Goal: Task Accomplishment & Management: Use online tool/utility

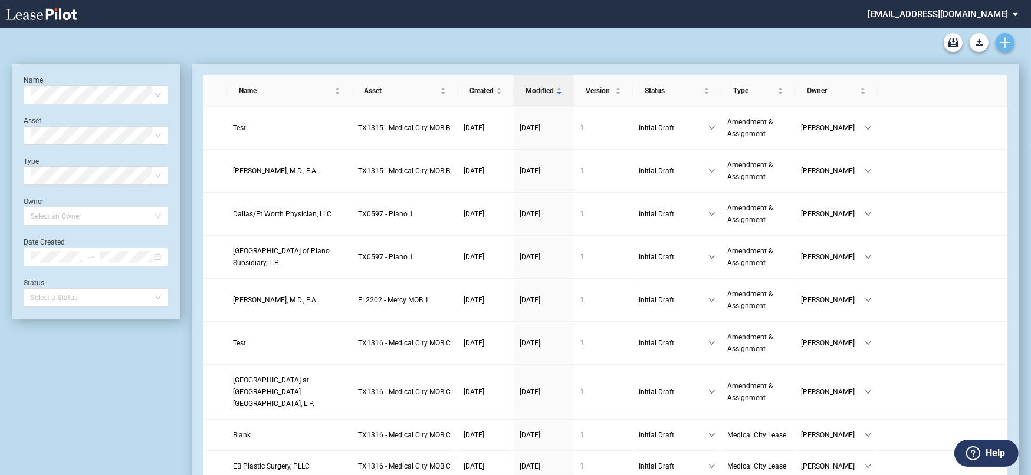
click at [1012, 43] on link "Create new document" at bounding box center [1004, 42] width 19 height 19
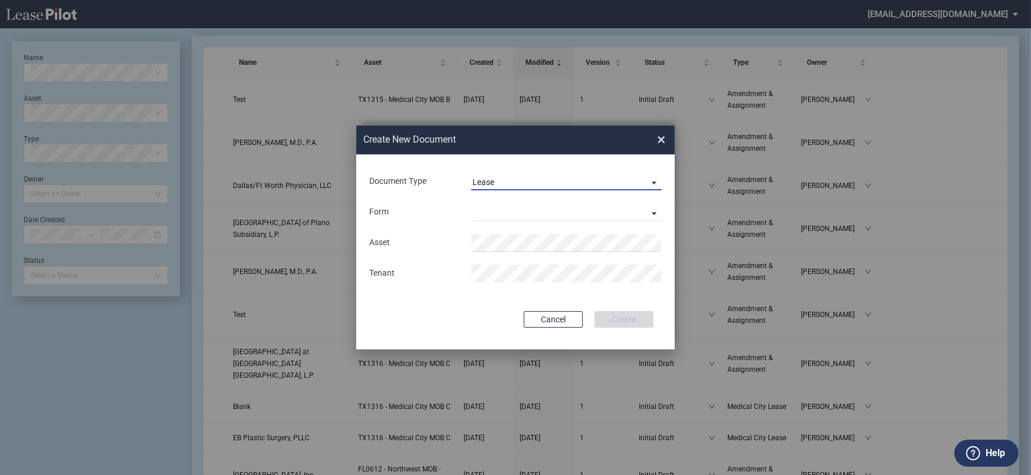
click at [507, 183] on span "Lease" at bounding box center [556, 183] width 169 height 12
click at [507, 183] on md-option "Lease" at bounding box center [567, 183] width 209 height 28
click at [507, 215] on md-select "Medical Office Lease Scottsdale Lease Louisville Lease [GEOGRAPHIC_DATA] [GEOGR…" at bounding box center [566, 212] width 190 height 18
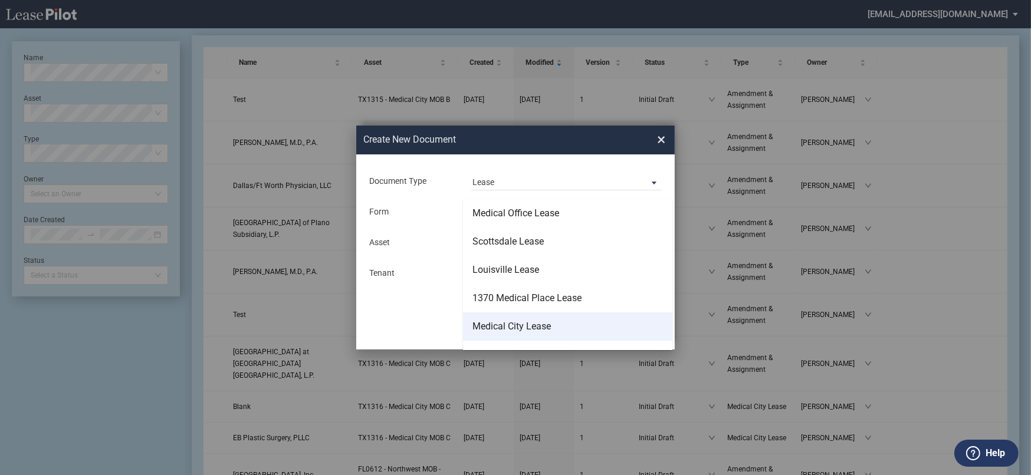
click at [530, 321] on div "Medical City Lease" at bounding box center [511, 326] width 78 height 13
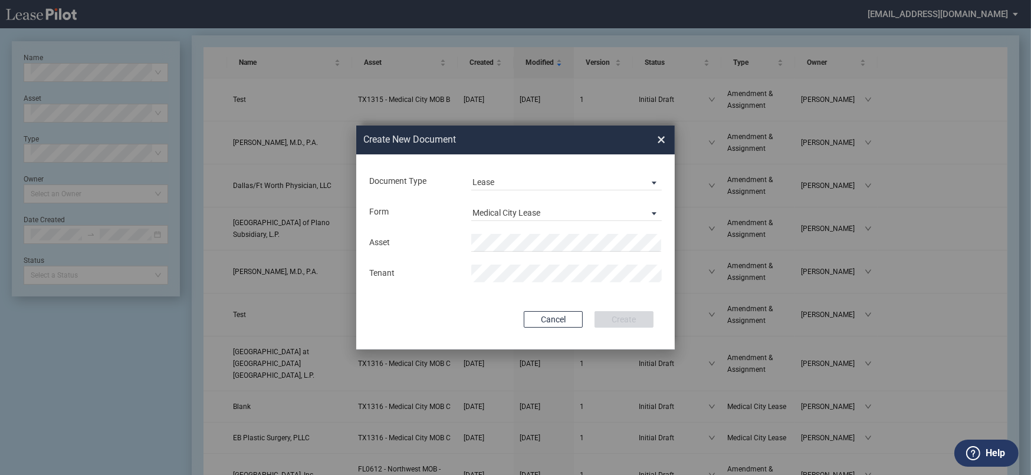
click at [512, 230] on div "Asset Tenant" at bounding box center [515, 258] width 295 height 61
click at [525, 268] on span "TX 1316 - Medical City MOB C" at bounding box center [567, 265] width 174 height 9
drag, startPoint x: 627, startPoint y: 318, endPoint x: 586, endPoint y: 311, distance: 41.8
click at [627, 318] on button "Create" at bounding box center [623, 319] width 59 height 17
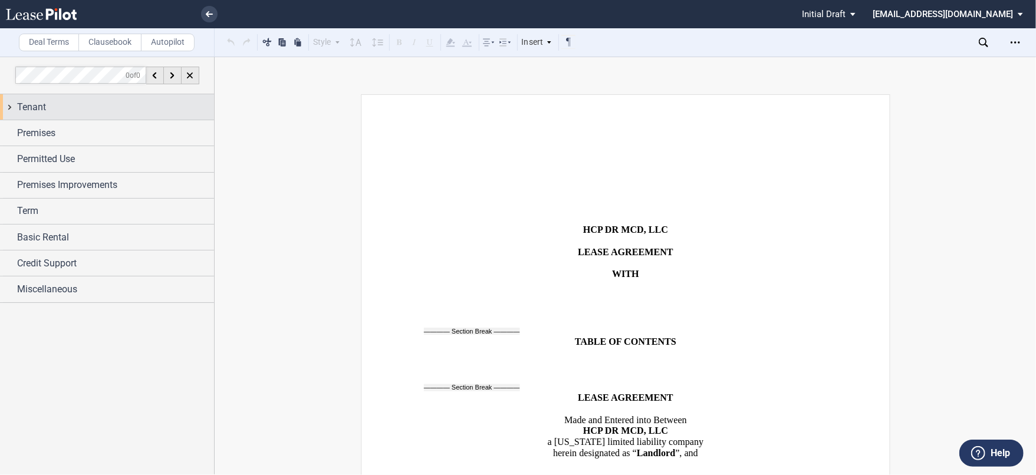
click at [92, 106] on div "Tenant" at bounding box center [115, 107] width 197 height 14
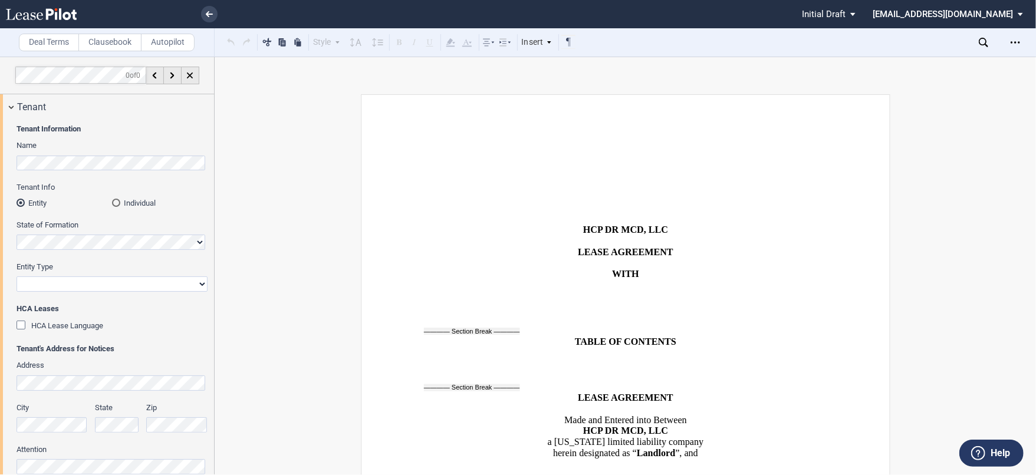
click at [106, 275] on div "Entity Type Corporation Limited Liability Company General Partnership Limited P…" at bounding box center [112, 277] width 191 height 30
click at [106, 282] on select "Corporation Limited Liability Company General Partnership Limited Partnership O…" at bounding box center [112, 284] width 191 height 15
select select "corporation"
click at [17, 277] on select "Corporation Limited Liability Company General Partnership Limited Partnership O…" at bounding box center [112, 284] width 191 height 15
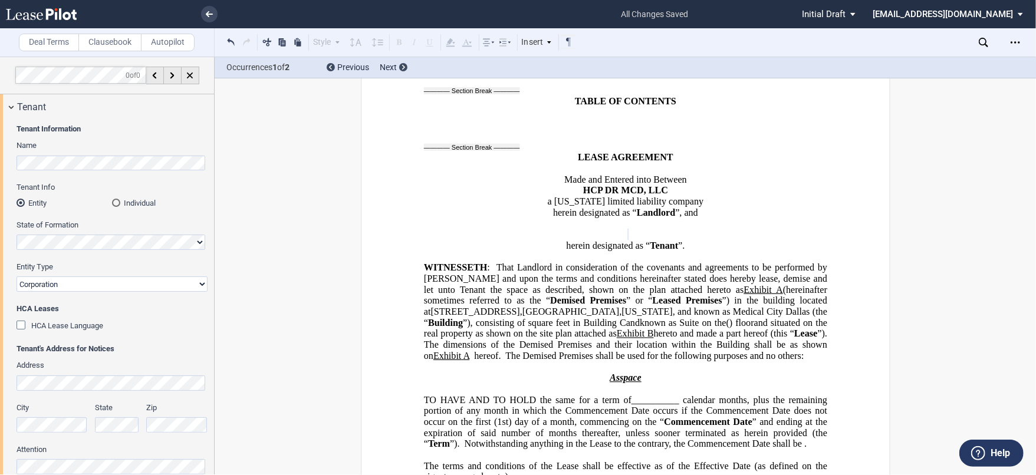
scroll to position [241, 0]
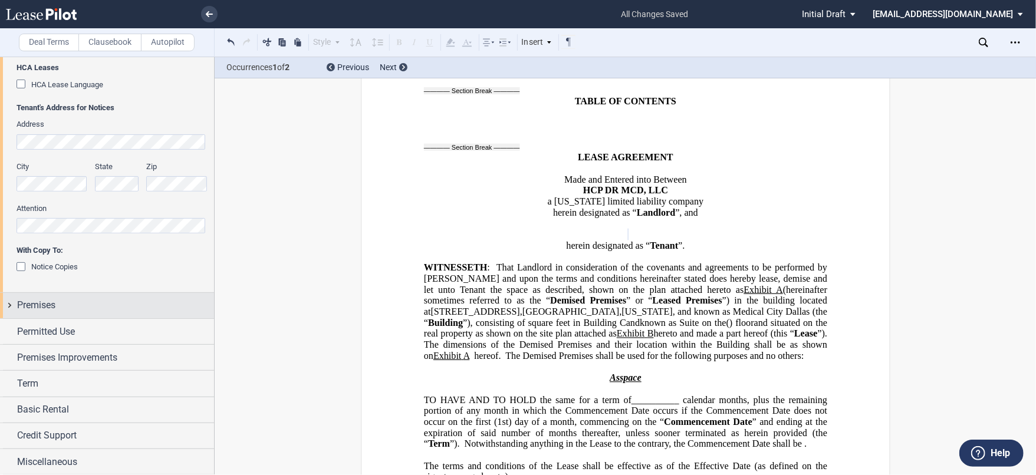
click at [107, 307] on div "Premises" at bounding box center [115, 305] width 197 height 14
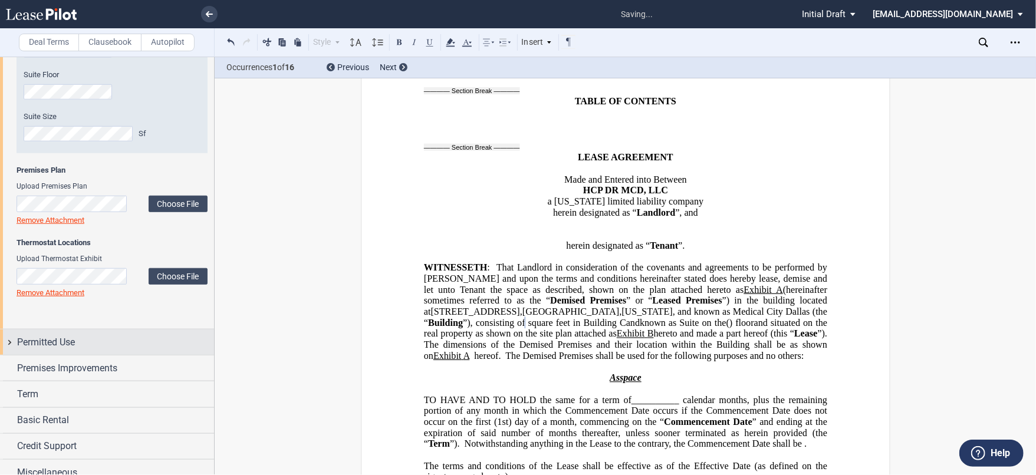
scroll to position [599, 0]
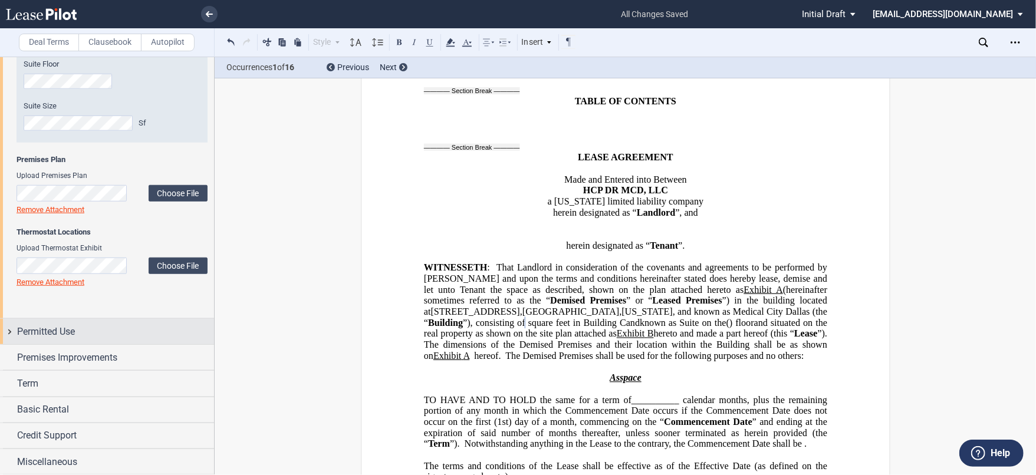
click at [96, 331] on div "Permitted Use" at bounding box center [115, 332] width 197 height 14
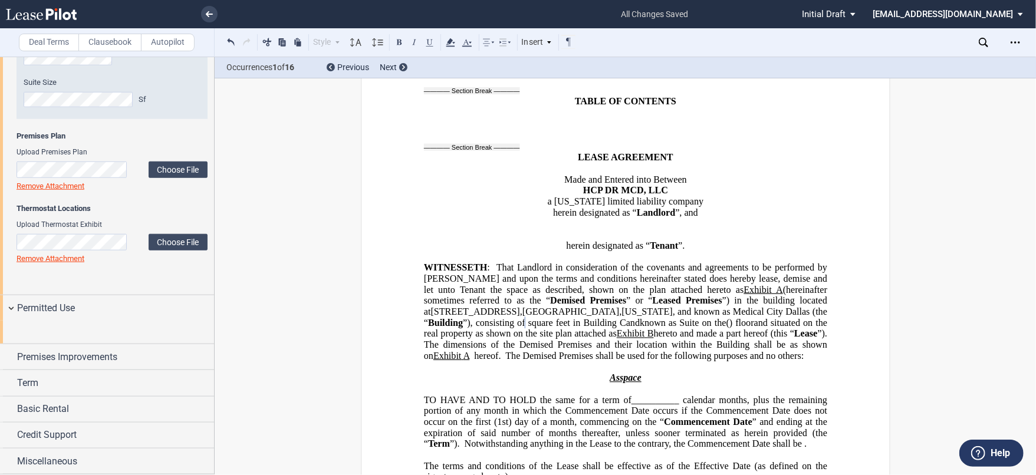
scroll to position [686, 0]
click at [131, 360] on div "Premises Improvements" at bounding box center [115, 357] width 197 height 14
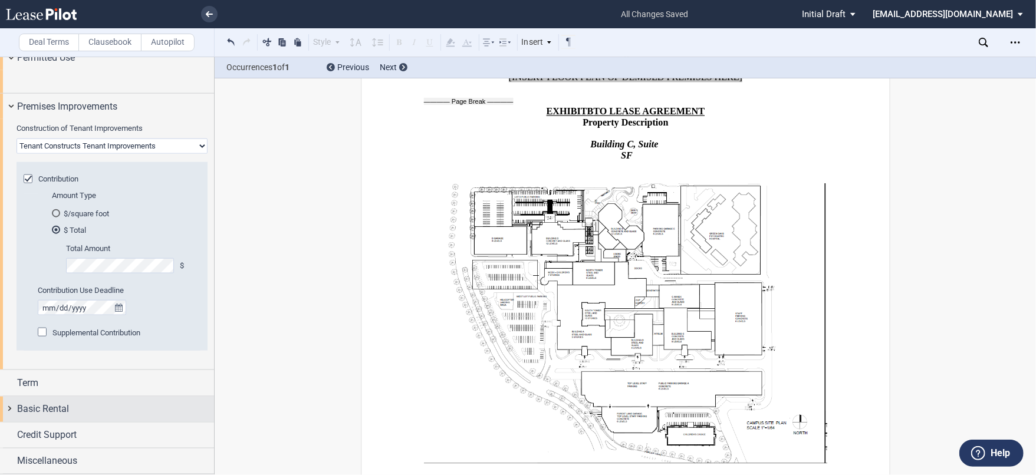
scroll to position [937, 0]
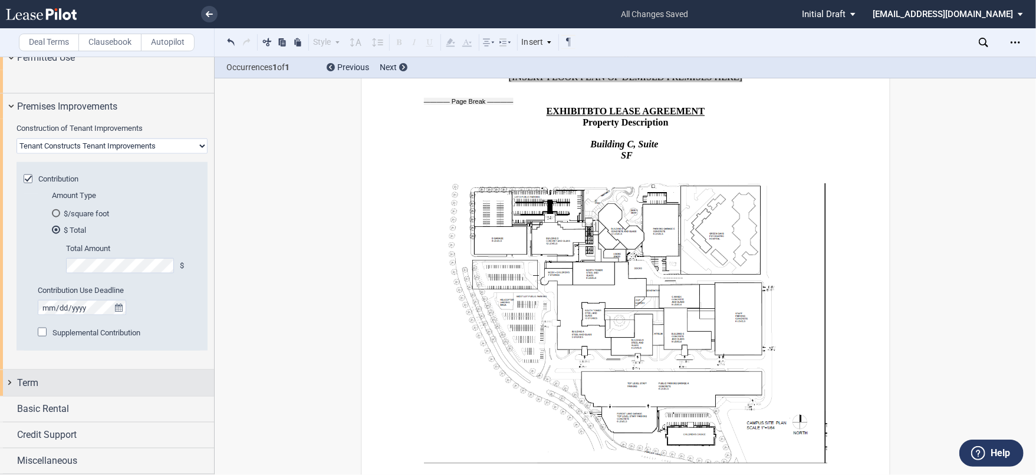
click at [118, 370] on div "Term" at bounding box center [107, 382] width 214 height 25
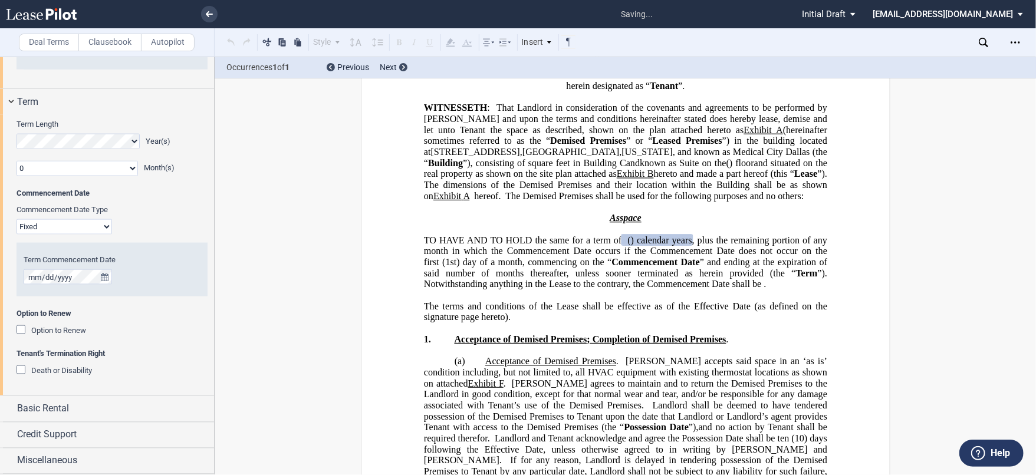
scroll to position [1218, 0]
click at [22, 328] on div "Option to Renew" at bounding box center [23, 332] width 12 height 12
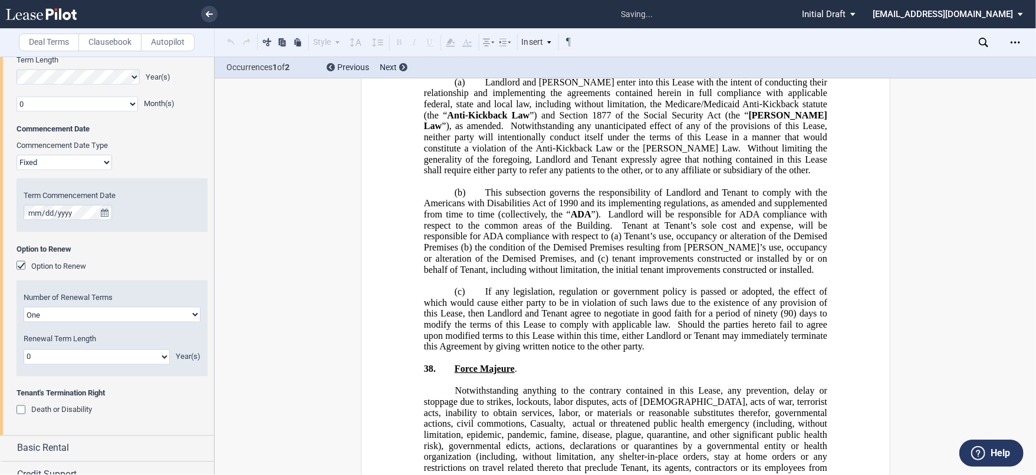
scroll to position [10906, 0]
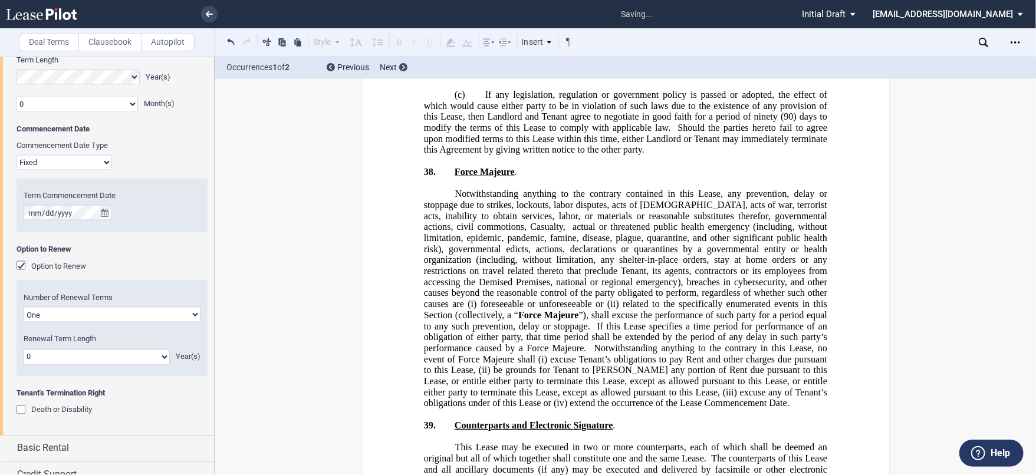
click at [100, 365] on select "0 1 2 3 4 5 6 7 8 9 10 11 12 13 14 15 16 17 18 19 20" at bounding box center [97, 357] width 146 height 15
select select "number:5"
click at [24, 365] on select "0 1 2 3 4 5 6 7 8 9 10 11 12 13 14 15 16 17 18 19 20" at bounding box center [97, 357] width 146 height 15
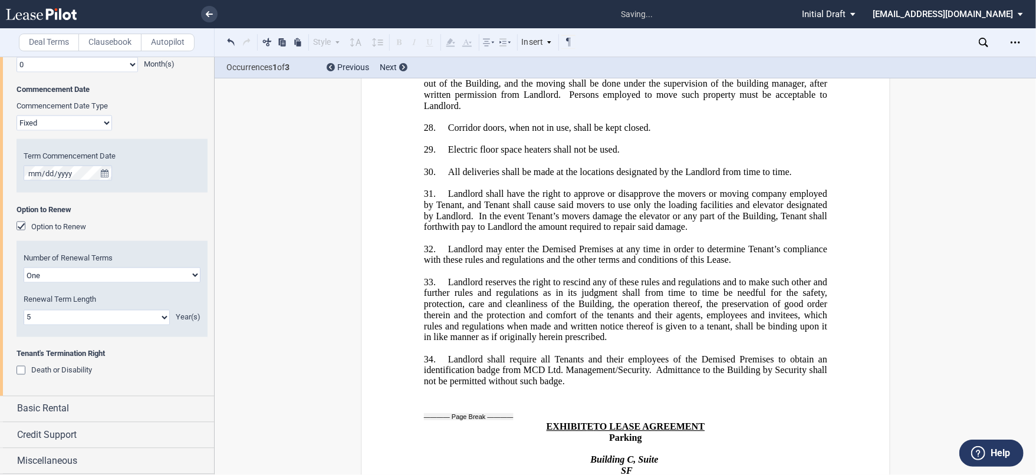
scroll to position [1323, 0]
click at [87, 419] on div "Basic Rental" at bounding box center [107, 409] width 214 height 25
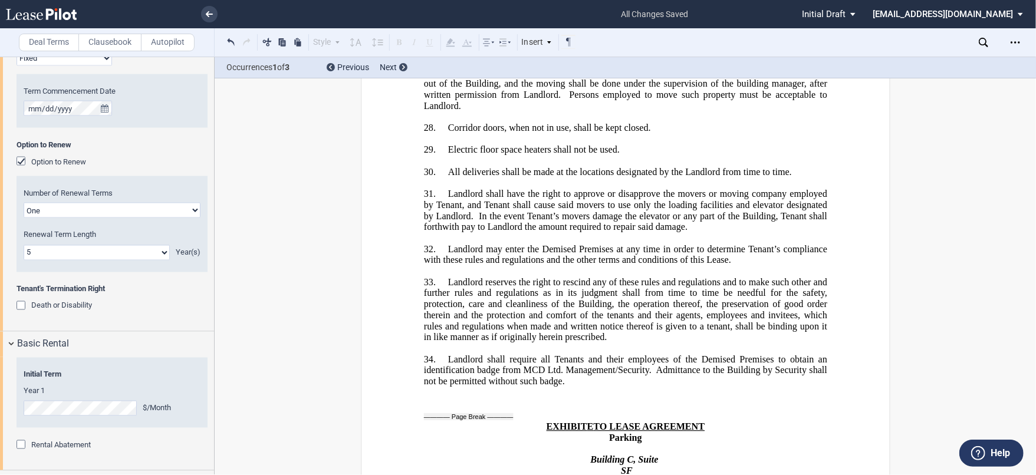
scroll to position [1436, 0]
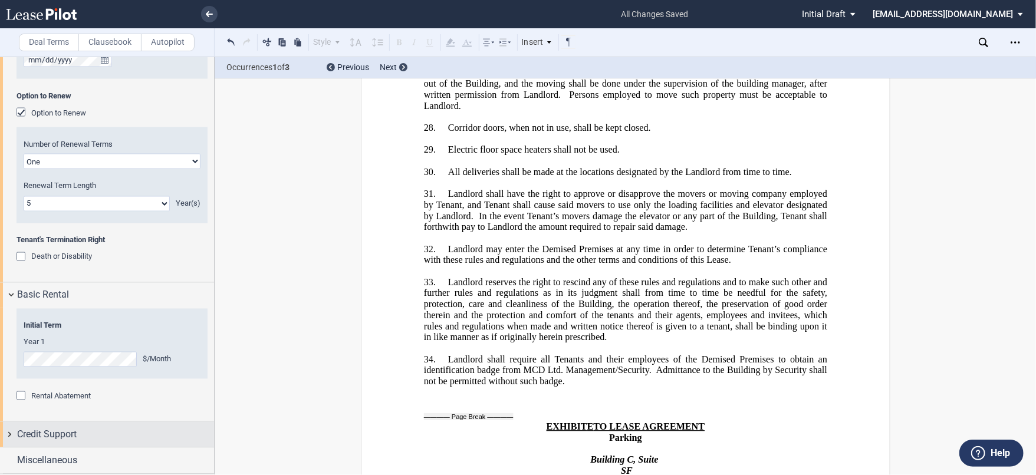
click at [148, 436] on div "Credit Support" at bounding box center [115, 435] width 197 height 14
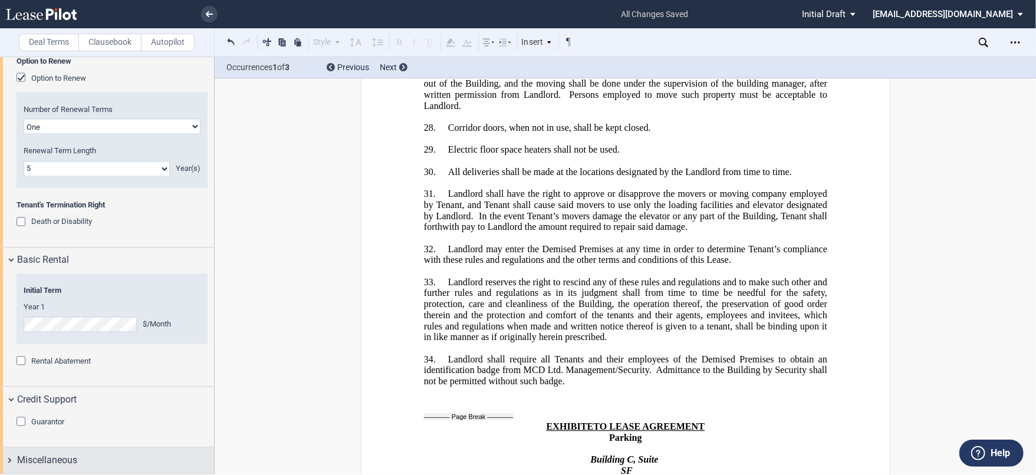
click at [130, 454] on div "Miscellaneous" at bounding box center [115, 461] width 197 height 14
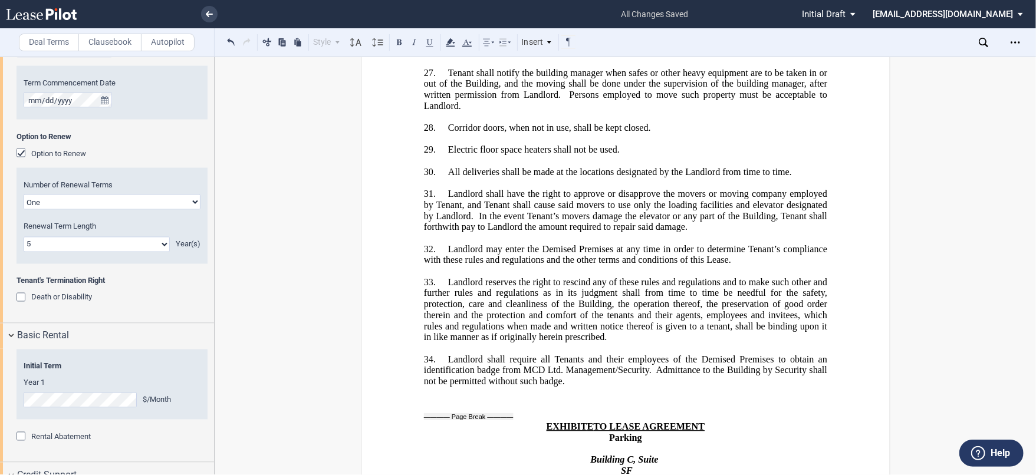
scroll to position [1530, 0]
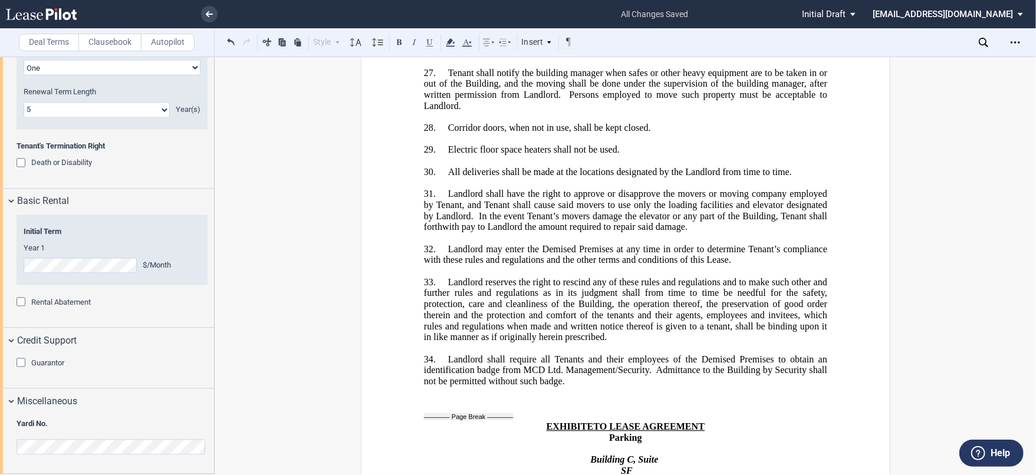
drag, startPoint x: 20, startPoint y: 364, endPoint x: 67, endPoint y: 380, distance: 49.2
click at [20, 364] on div "Guarantor" at bounding box center [23, 365] width 12 height 12
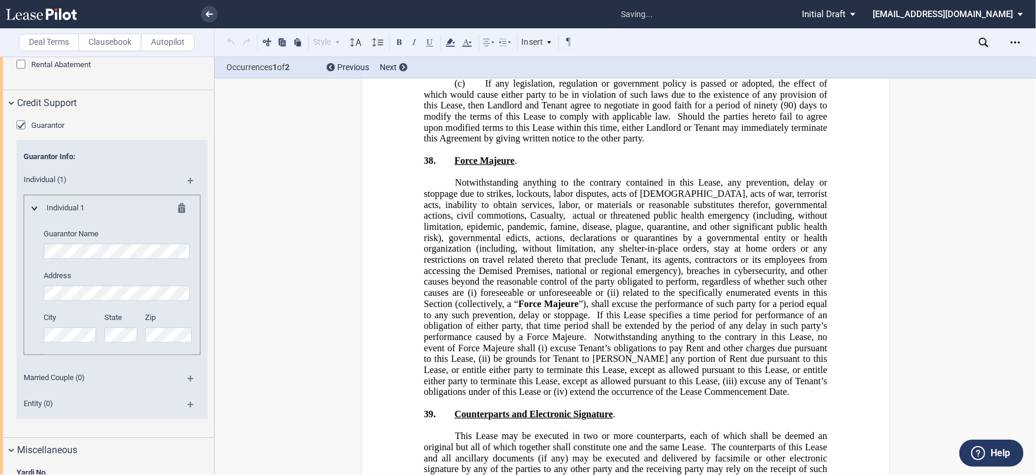
scroll to position [1726, 0]
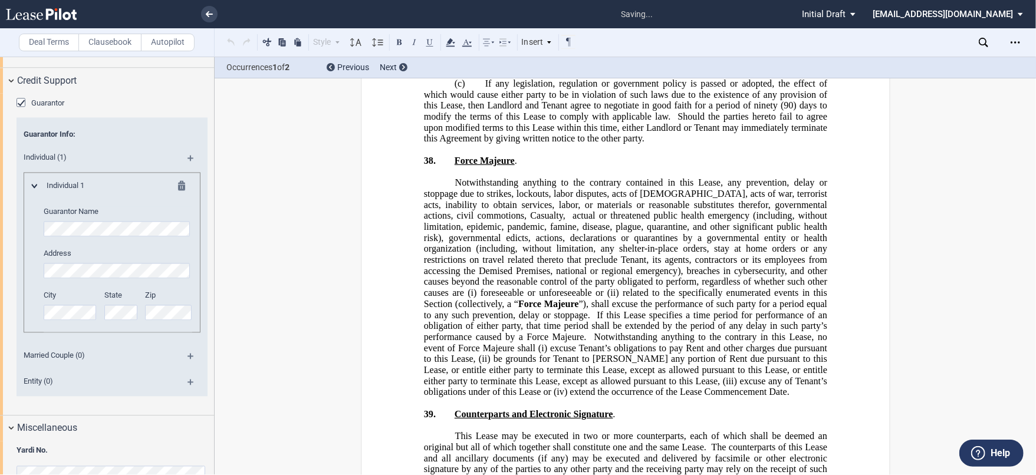
click at [37, 191] on div at bounding box center [32, 185] width 15 height 11
click at [34, 188] on md-icon at bounding box center [34, 186] width 6 height 4
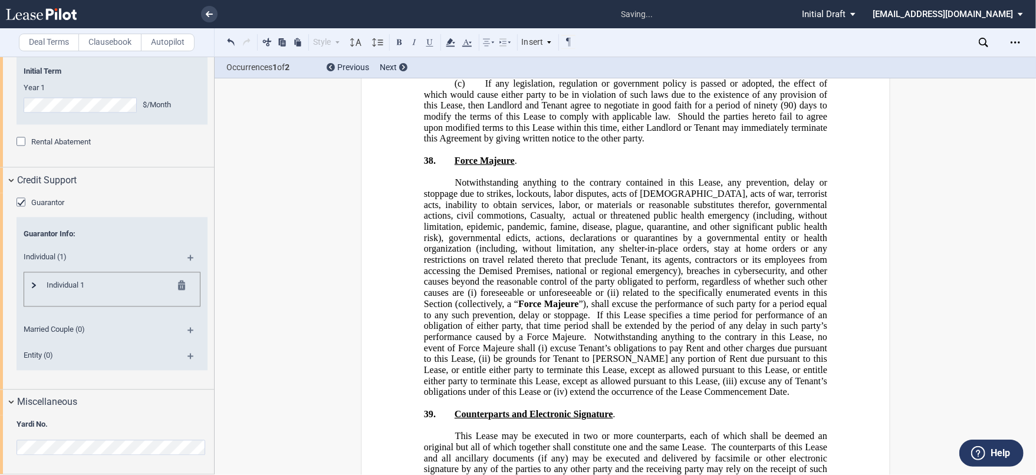
scroll to position [1691, 0]
click at [32, 288] on md-icon at bounding box center [34, 285] width 4 height 6
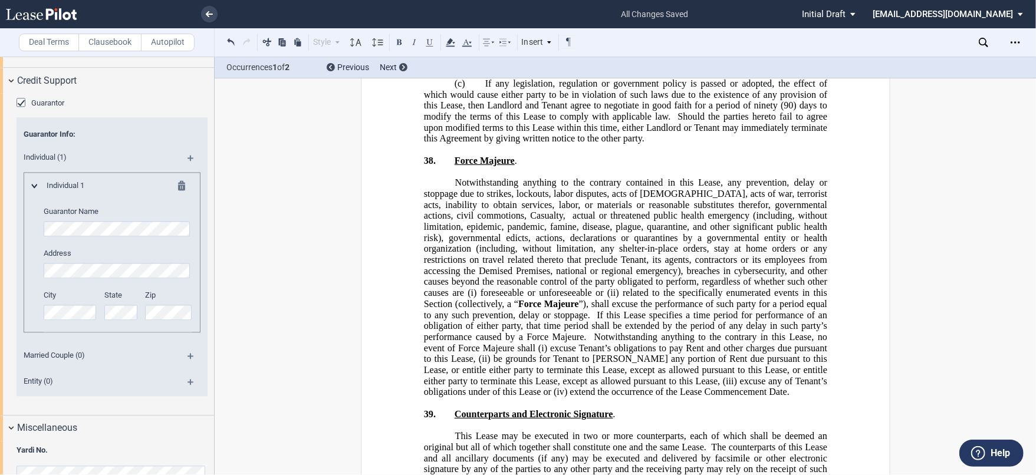
click at [188, 169] on md-icon at bounding box center [196, 162] width 16 height 14
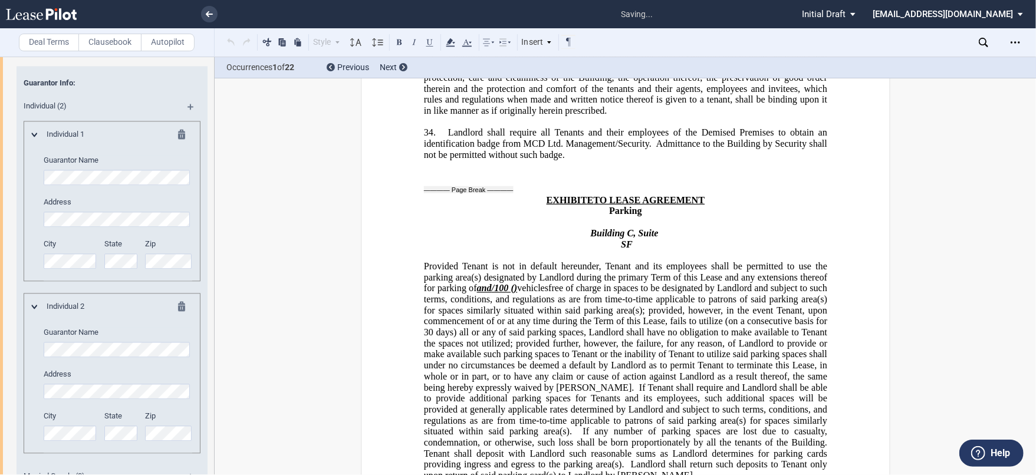
scroll to position [1792, 0]
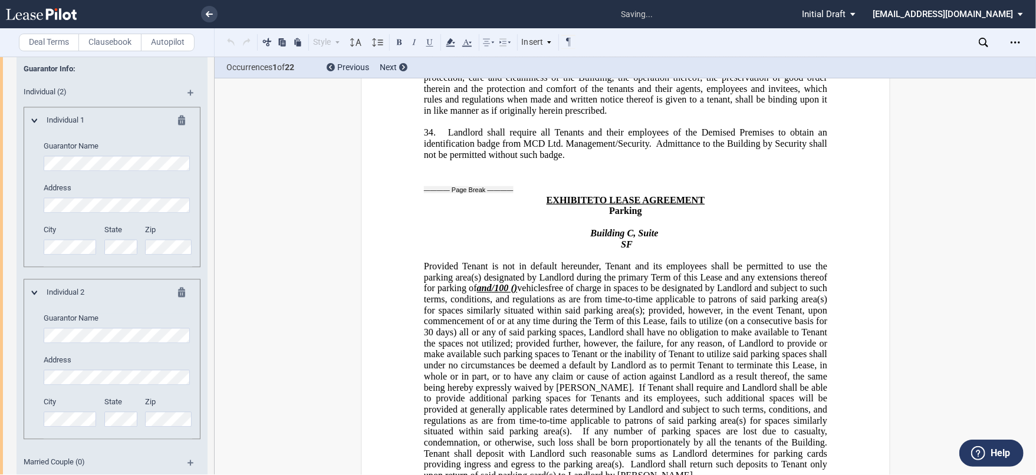
click at [179, 301] on md-icon at bounding box center [185, 294] width 14 height 14
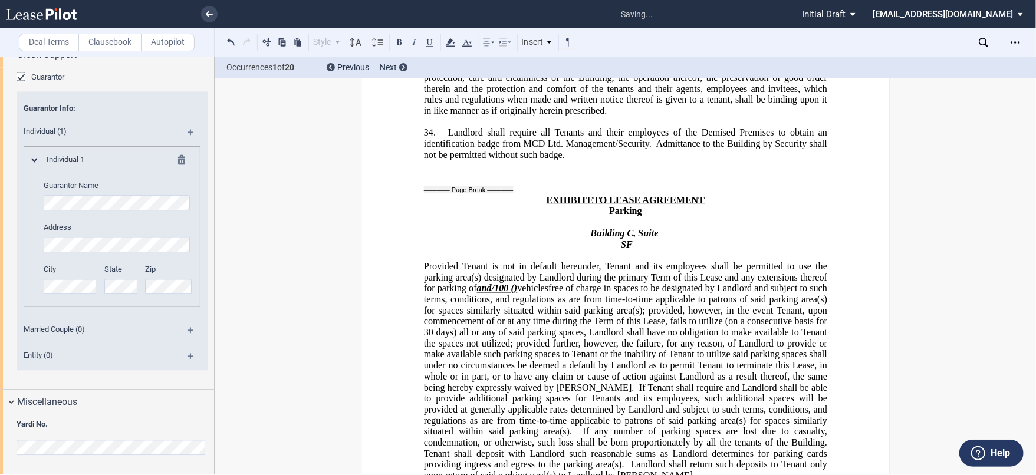
click at [188, 367] on md-icon at bounding box center [196, 360] width 16 height 14
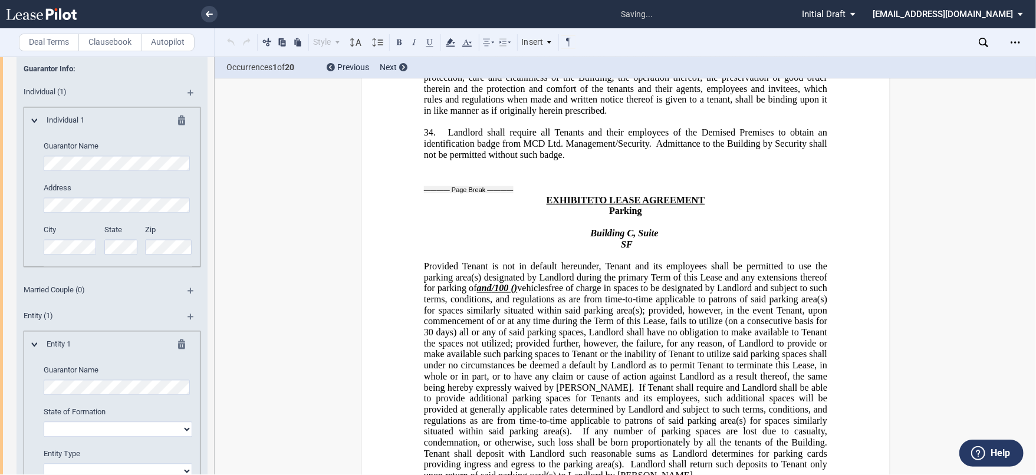
click at [188, 104] on md-icon at bounding box center [196, 97] width 16 height 14
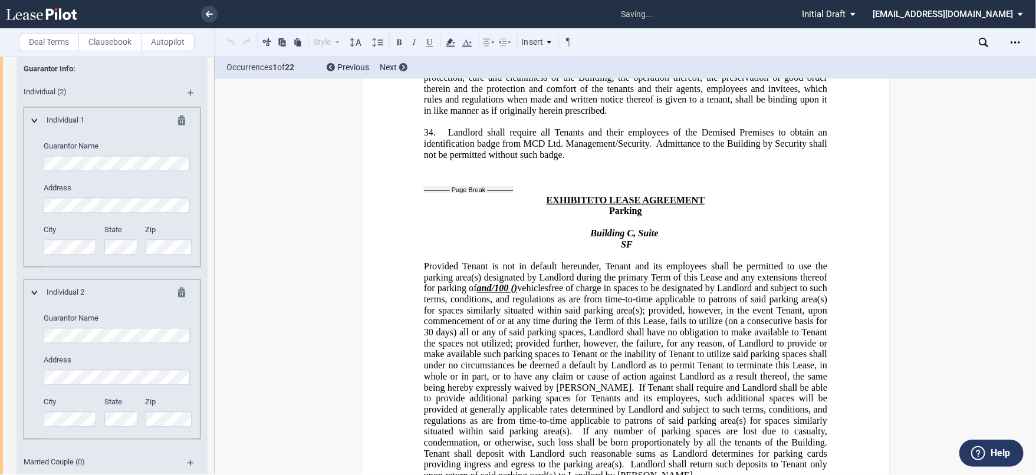
click at [183, 129] on md-icon at bounding box center [185, 122] width 14 height 14
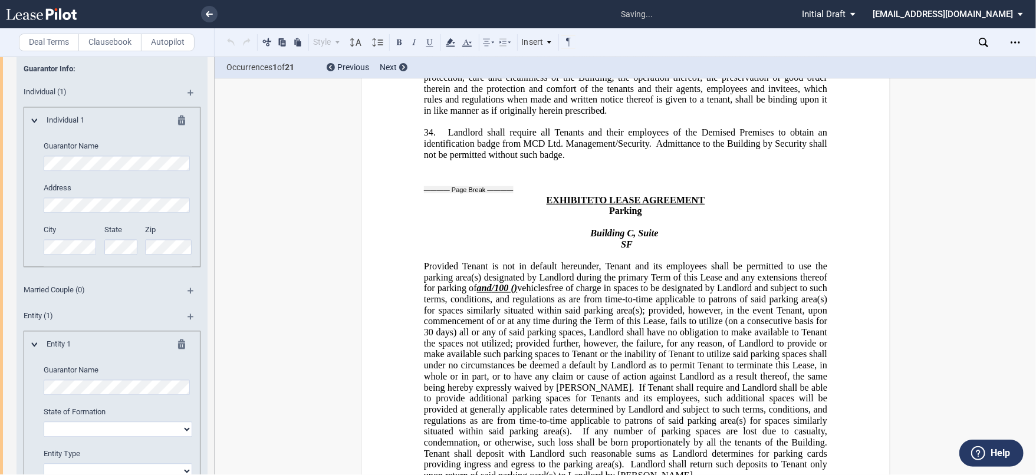
click at [183, 129] on md-icon at bounding box center [185, 122] width 14 height 14
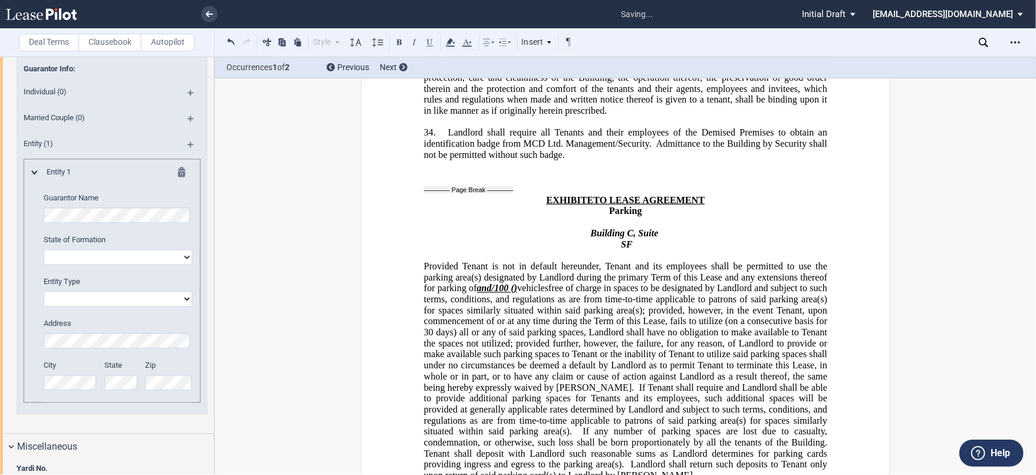
click at [145, 307] on select "Corporation Limited liability company General Partnership Limited Partnership O…" at bounding box center [118, 298] width 149 height 15
select select "corporation"
click at [44, 307] on select "Corporation Limited liability company General Partnership Limited Partnership O…" at bounding box center [118, 298] width 149 height 15
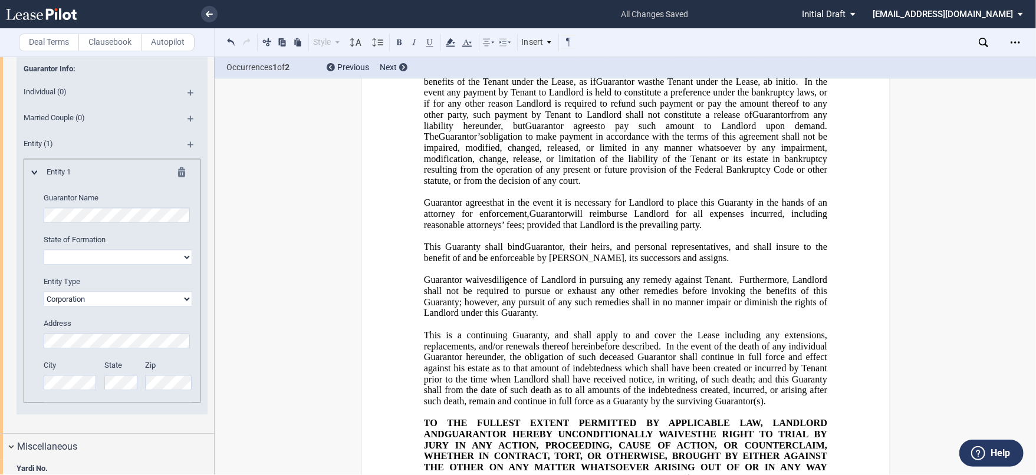
scroll to position [17595, 0]
drag, startPoint x: 794, startPoint y: 334, endPoint x: 593, endPoint y: 272, distance: 210.6
drag, startPoint x: 594, startPoint y: 282, endPoint x: 451, endPoint y: 331, distance: 151.4
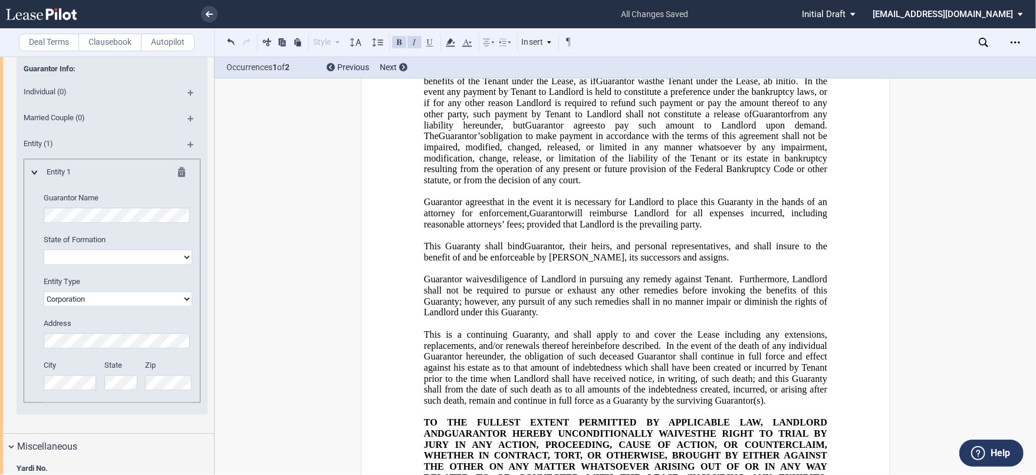
drag, startPoint x: 452, startPoint y: 336, endPoint x: 892, endPoint y: 347, distance: 439.5
click at [448, 40] on icon at bounding box center [450, 42] width 14 height 14
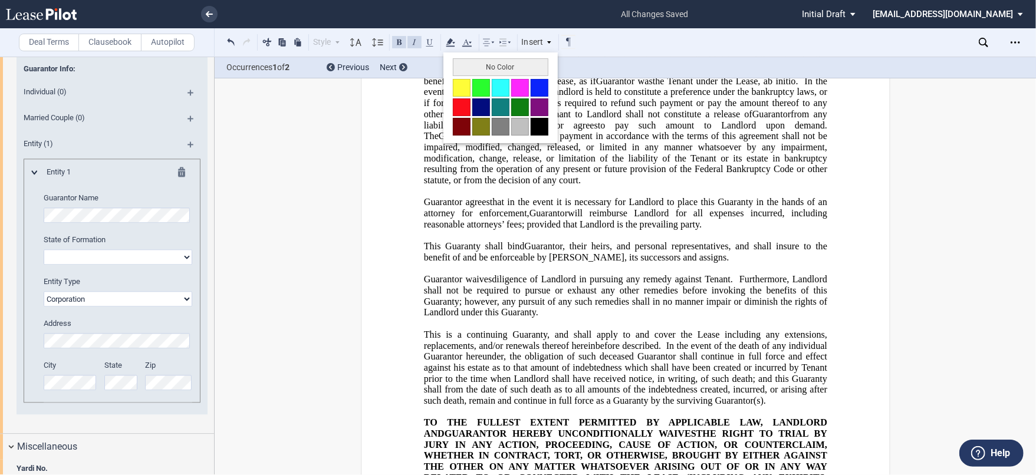
click at [482, 67] on button "No Color" at bounding box center [501, 67] width 96 height 18
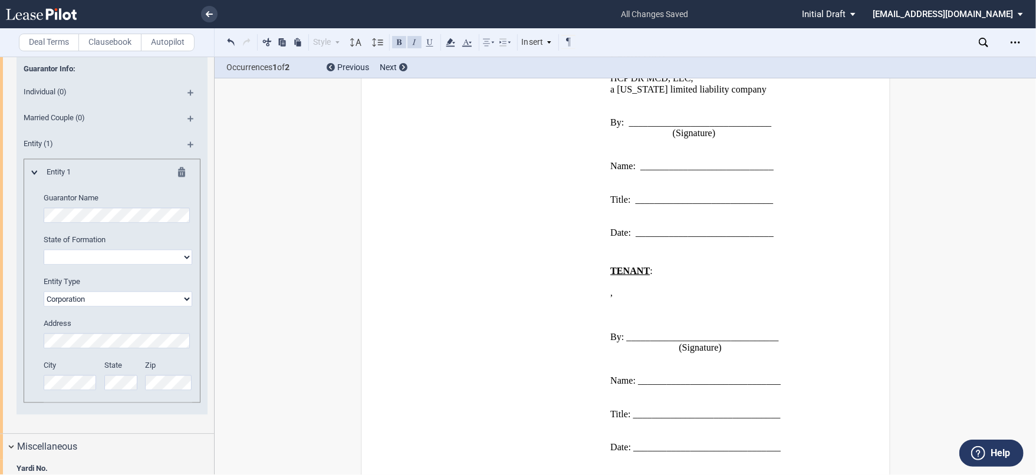
scroll to position [11436, 0]
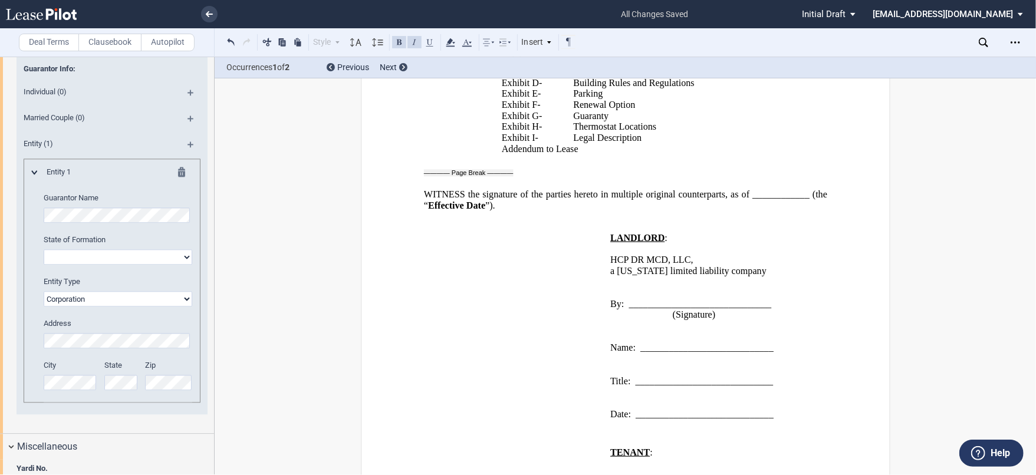
drag, startPoint x: 734, startPoint y: 438, endPoint x: 505, endPoint y: 416, distance: 230.4
click at [448, 38] on icon at bounding box center [450, 42] width 14 height 14
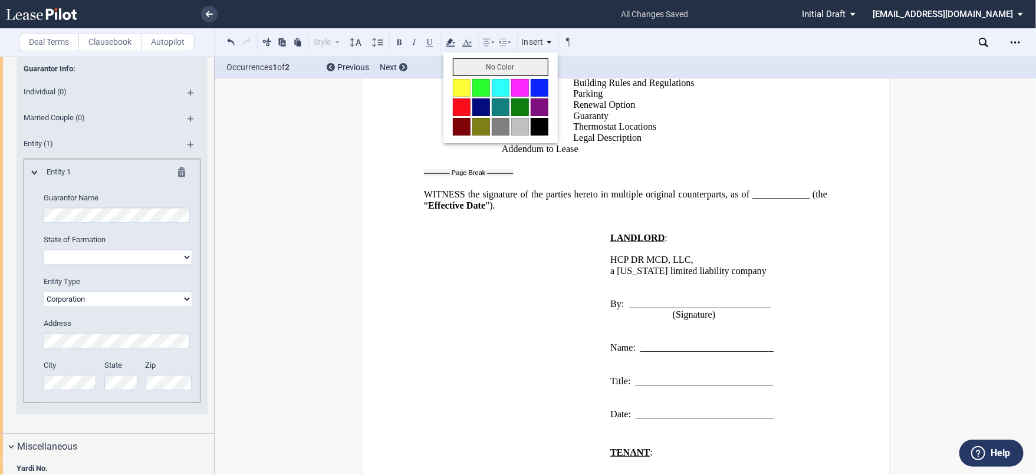
click at [478, 65] on button "No Color" at bounding box center [501, 67] width 96 height 18
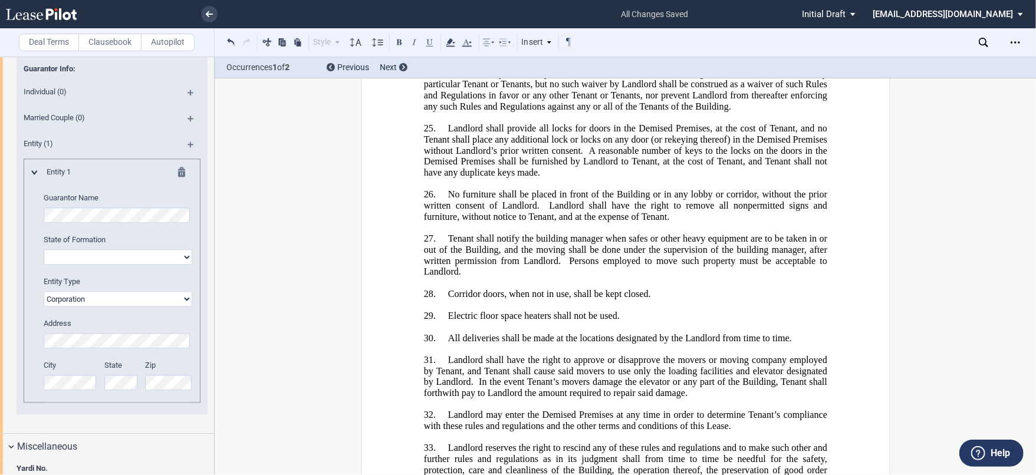
scroll to position [15825, 0]
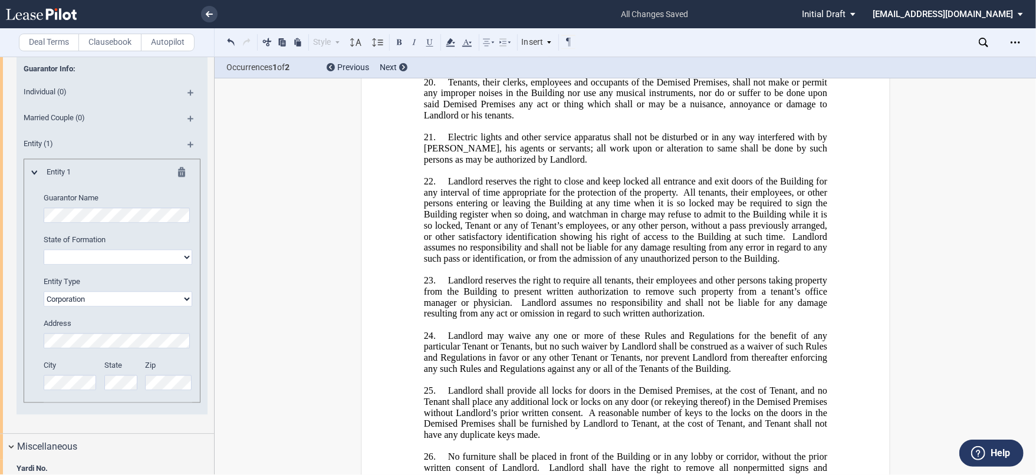
drag, startPoint x: 541, startPoint y: 379, endPoint x: 510, endPoint y: 375, distance: 31.5
drag, startPoint x: 475, startPoint y: 374, endPoint x: 540, endPoint y: 376, distance: 64.9
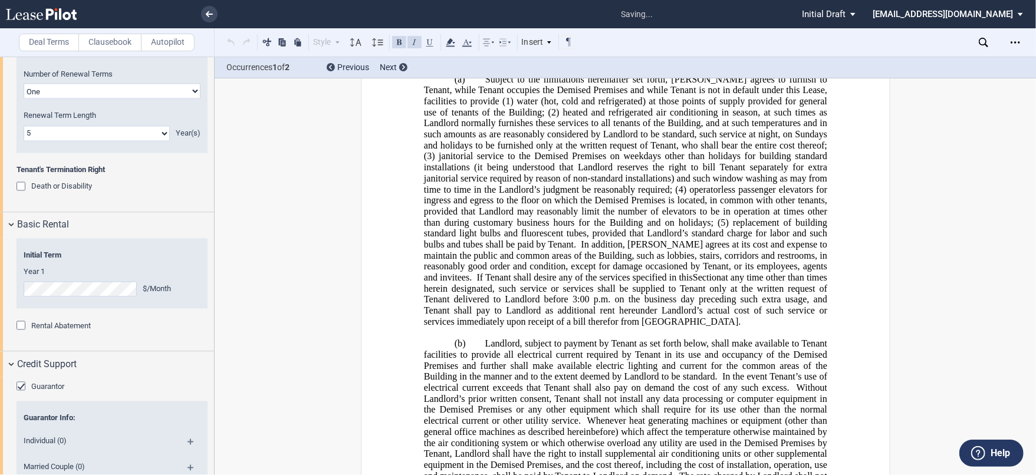
scroll to position [828, 0]
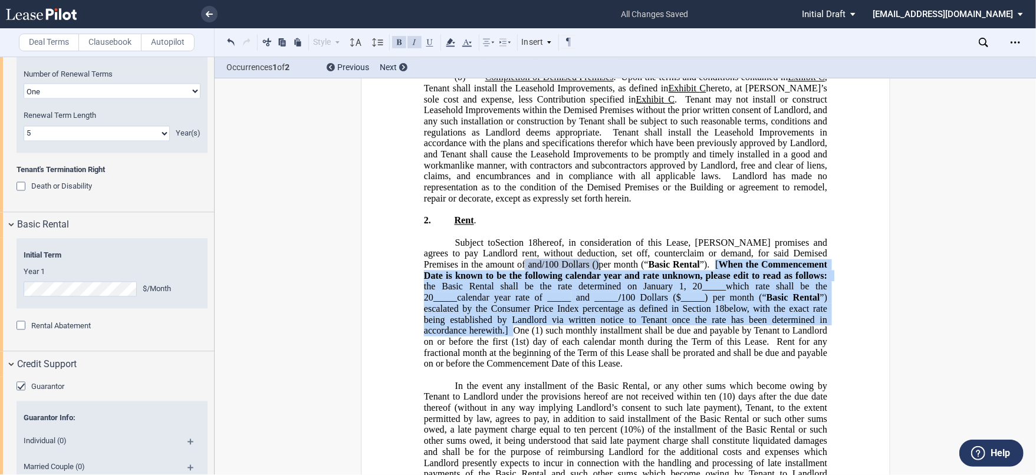
drag, startPoint x: 464, startPoint y: 240, endPoint x: 626, endPoint y: 293, distance: 170.6
click at [626, 293] on p "Subject to Section ﻿ 18 ﻿ Paragraph ﻿ ﻿ hereof, in consideration of this Lease,…" at bounding box center [624, 304] width 403 height 132
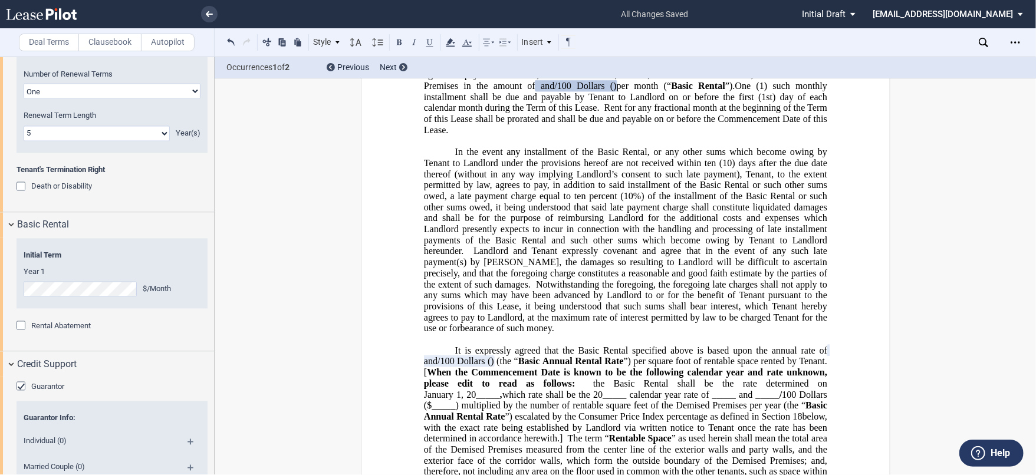
scroll to position [1024, 0]
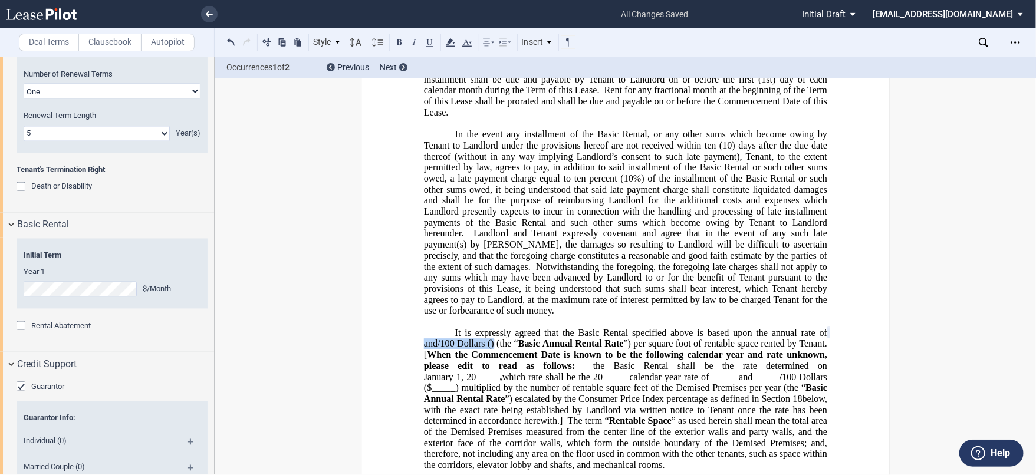
drag, startPoint x: 801, startPoint y: 287, endPoint x: 524, endPoint y: 298, distance: 276.8
click at [524, 328] on p "It is expressly agreed that the Basic Rental specified above is based upon the …" at bounding box center [624, 399] width 403 height 143
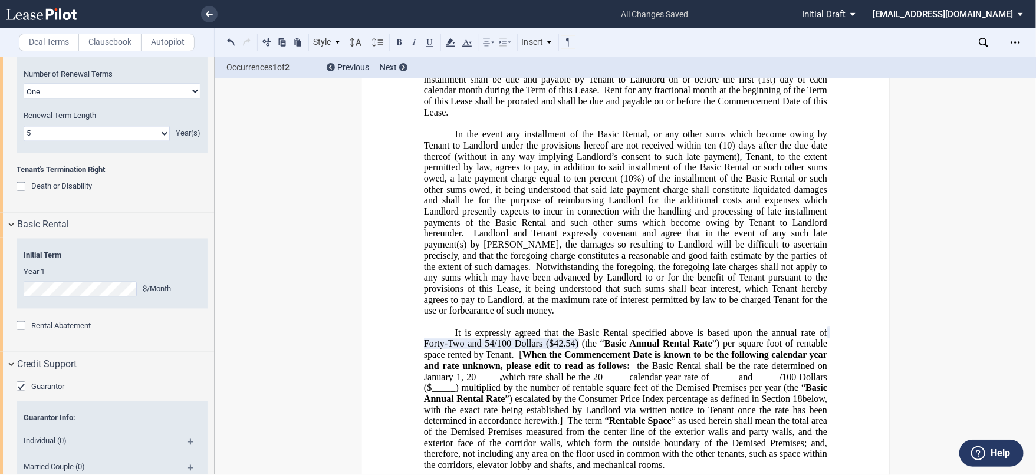
click at [433, 339] on span "﻿rty-Two and 54/100 Dollars ($42.54)" at bounding box center [505, 344] width 144 height 11
click at [514, 372] on span "which rate shall be the 20_____ calendar year rate of _____" at bounding box center [619, 377] width 234 height 11
drag, startPoint x: 515, startPoint y: 310, endPoint x: 560, endPoint y: 373, distance: 77.1
click at [560, 373] on p "It is expressly agreed that the Basic Rental specified above is based upon the …" at bounding box center [624, 399] width 403 height 143
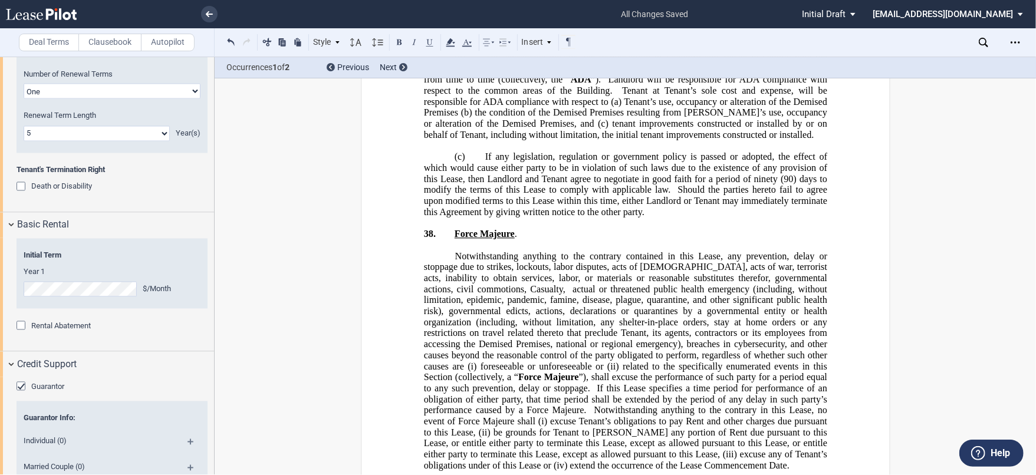
scroll to position [10919, 0]
